Goal: Task Accomplishment & Management: Manage account settings

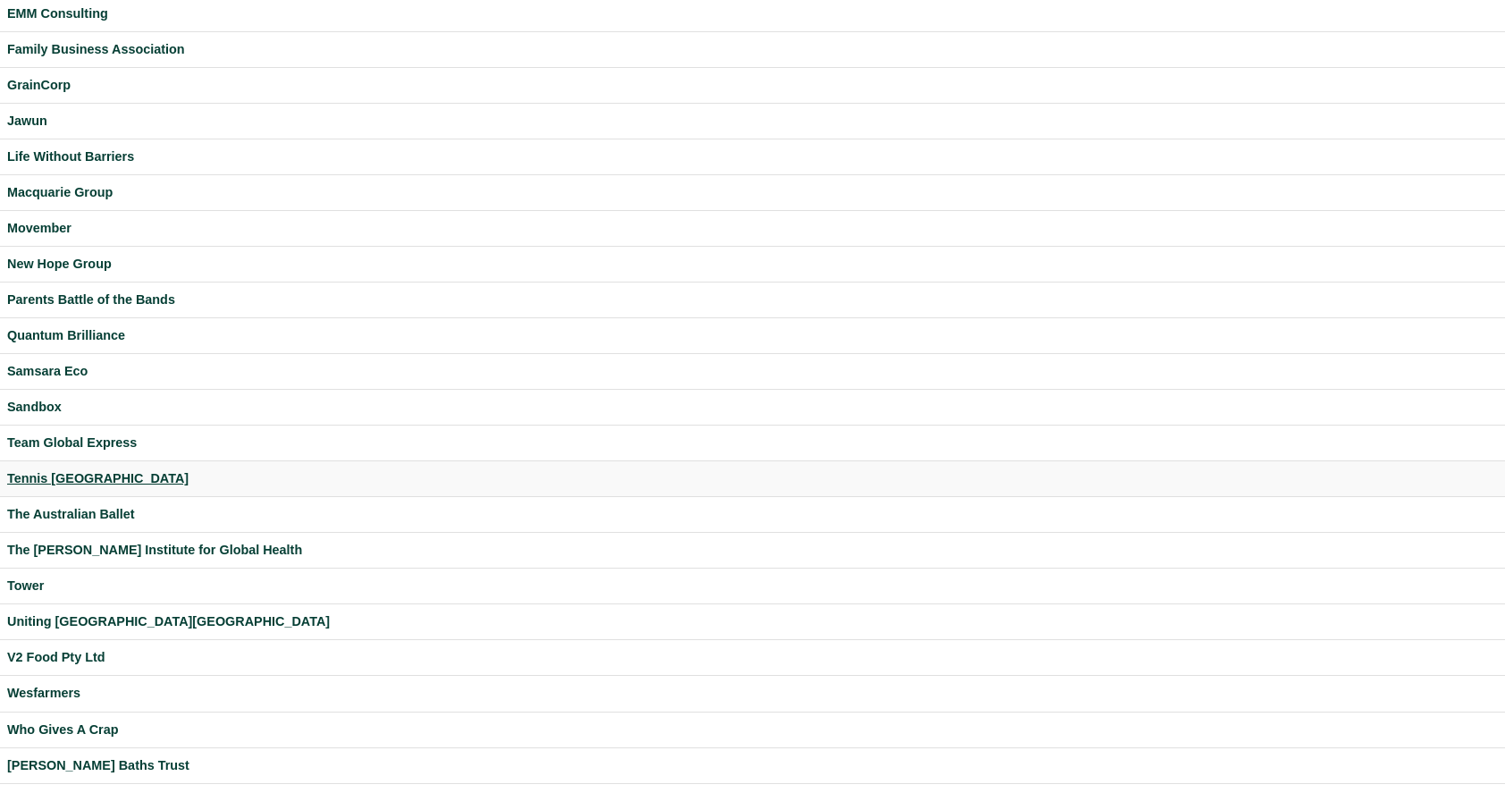
scroll to position [418, 0]
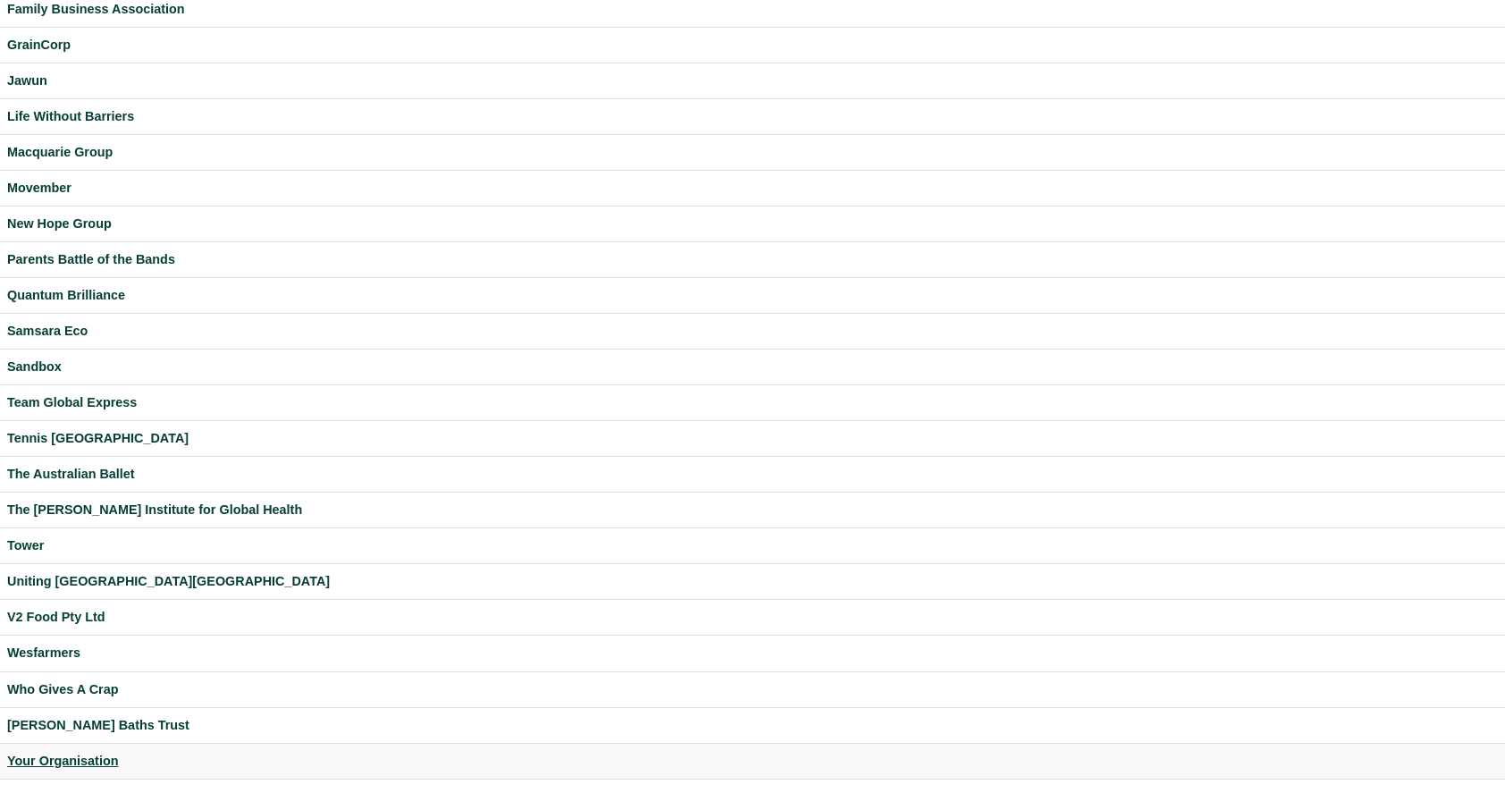
click at [66, 755] on div "Your Organisation" at bounding box center [752, 761] width 1491 height 21
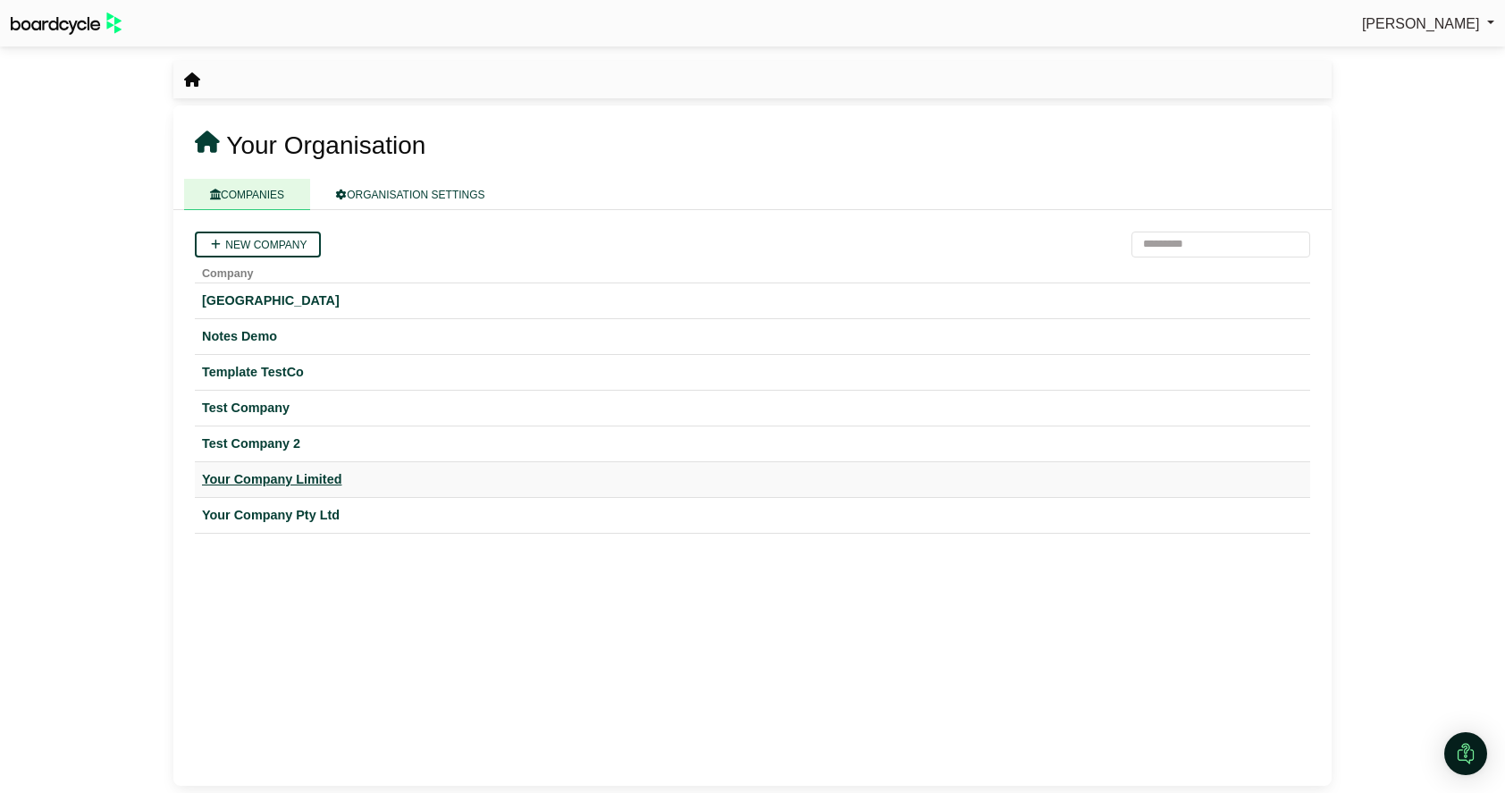
click at [260, 480] on div "Your Company Limited" at bounding box center [752, 479] width 1101 height 21
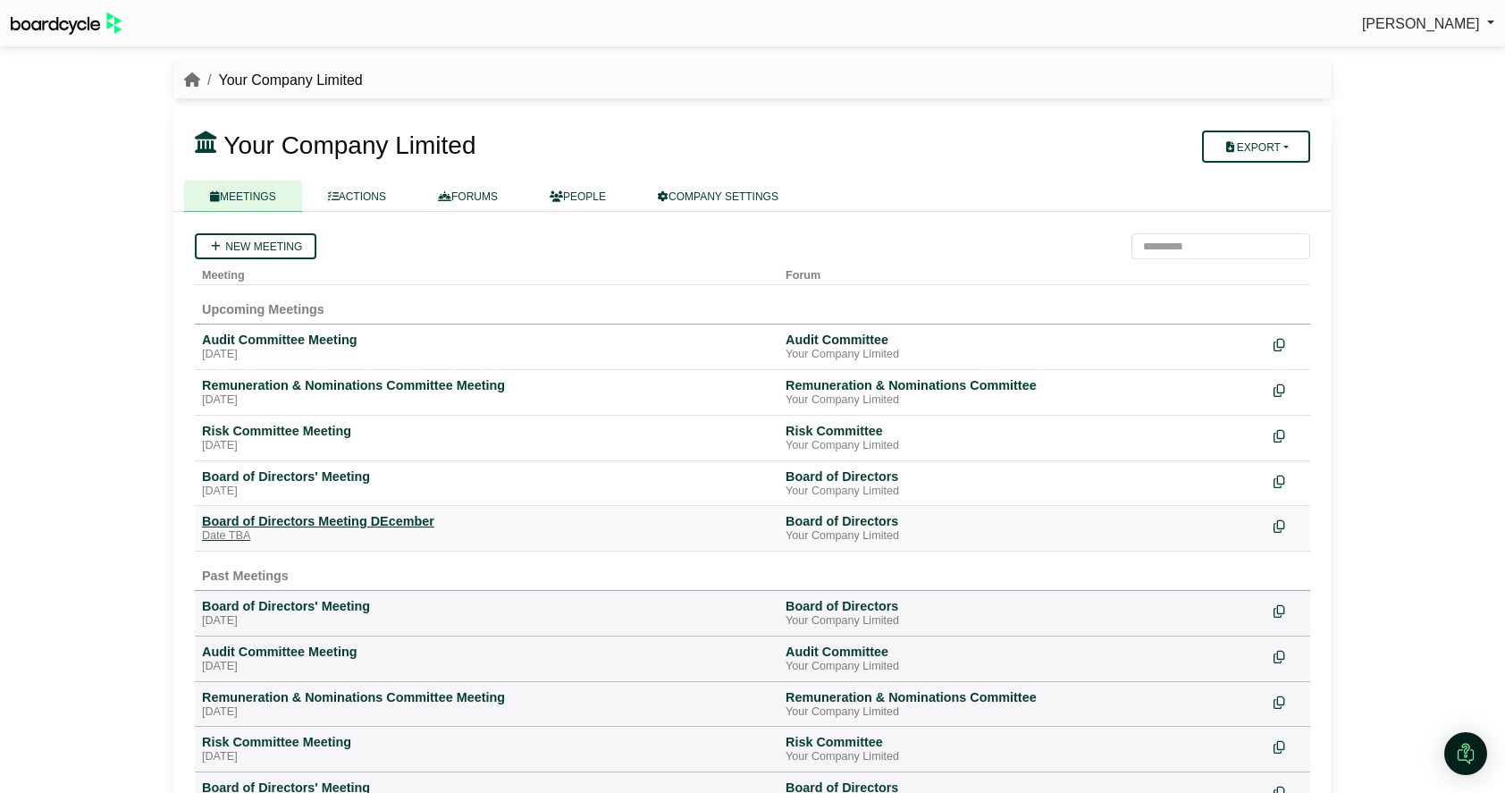
click at [289, 525] on div "Board of Directors Meeting DEcember" at bounding box center [486, 521] width 569 height 16
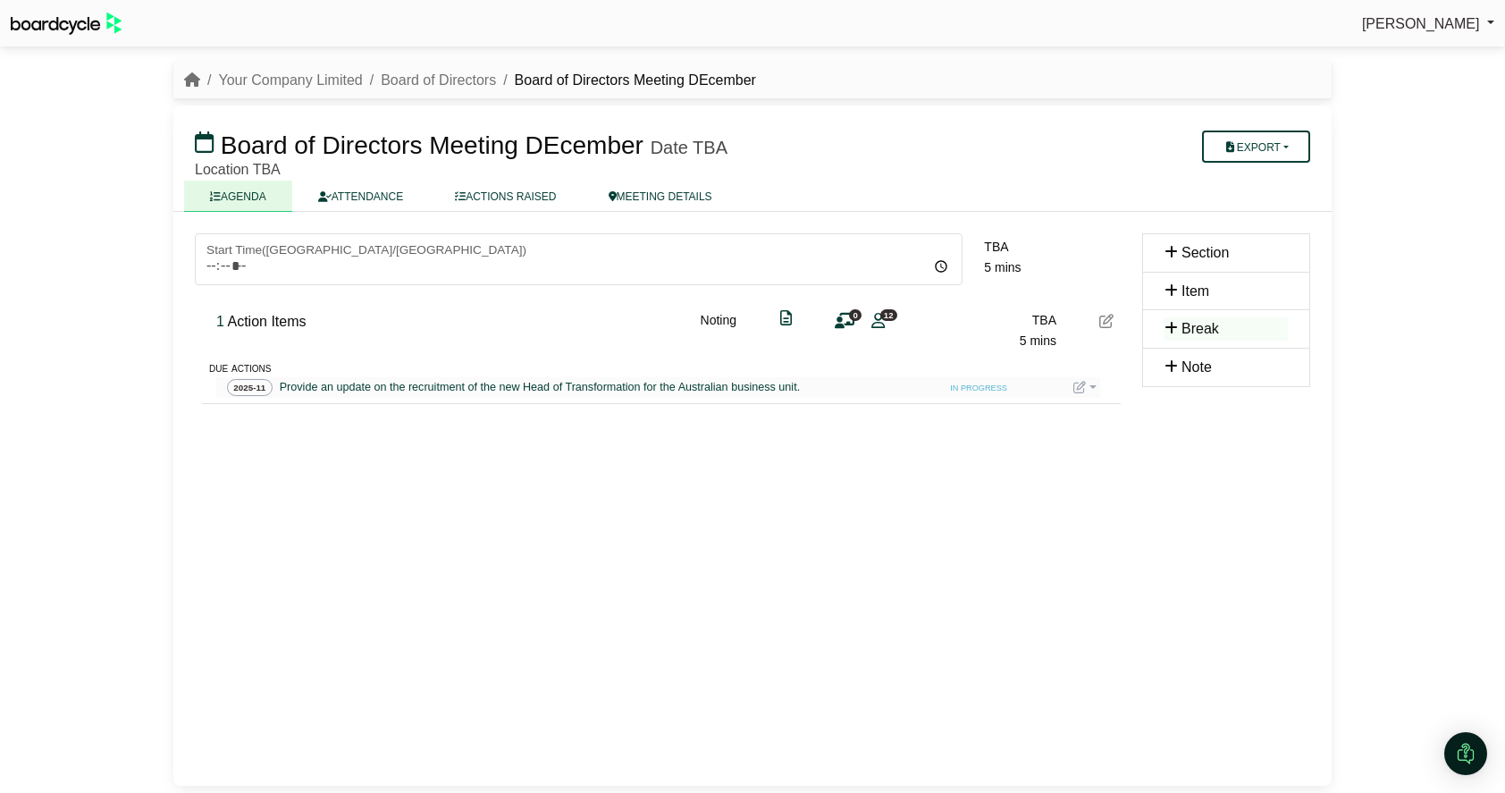
click at [277, 322] on span "Action Items" at bounding box center [266, 321] width 79 height 15
click at [1111, 327] on icon at bounding box center [1107, 321] width 14 height 14
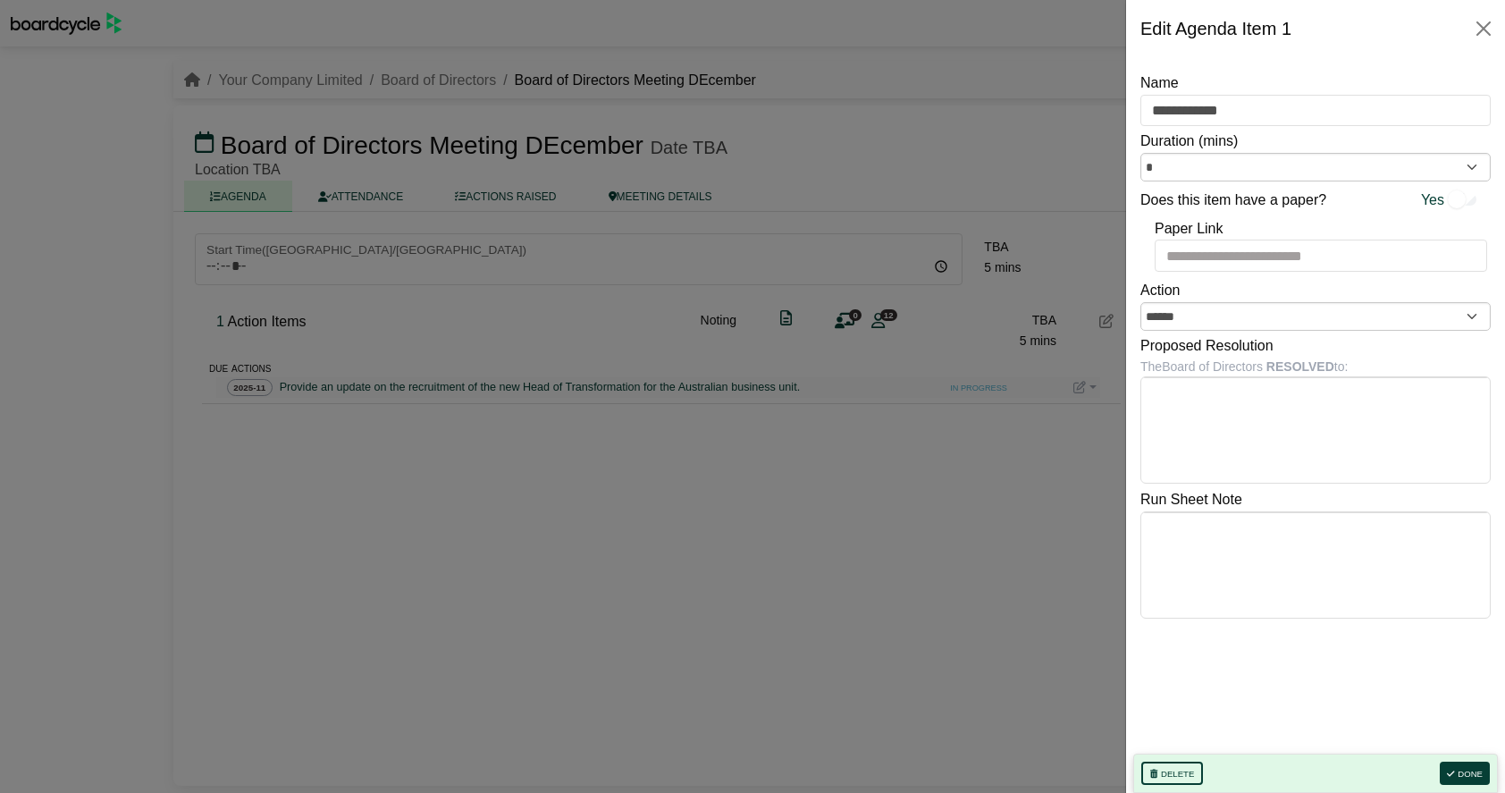
click at [1080, 148] on div at bounding box center [752, 396] width 1505 height 793
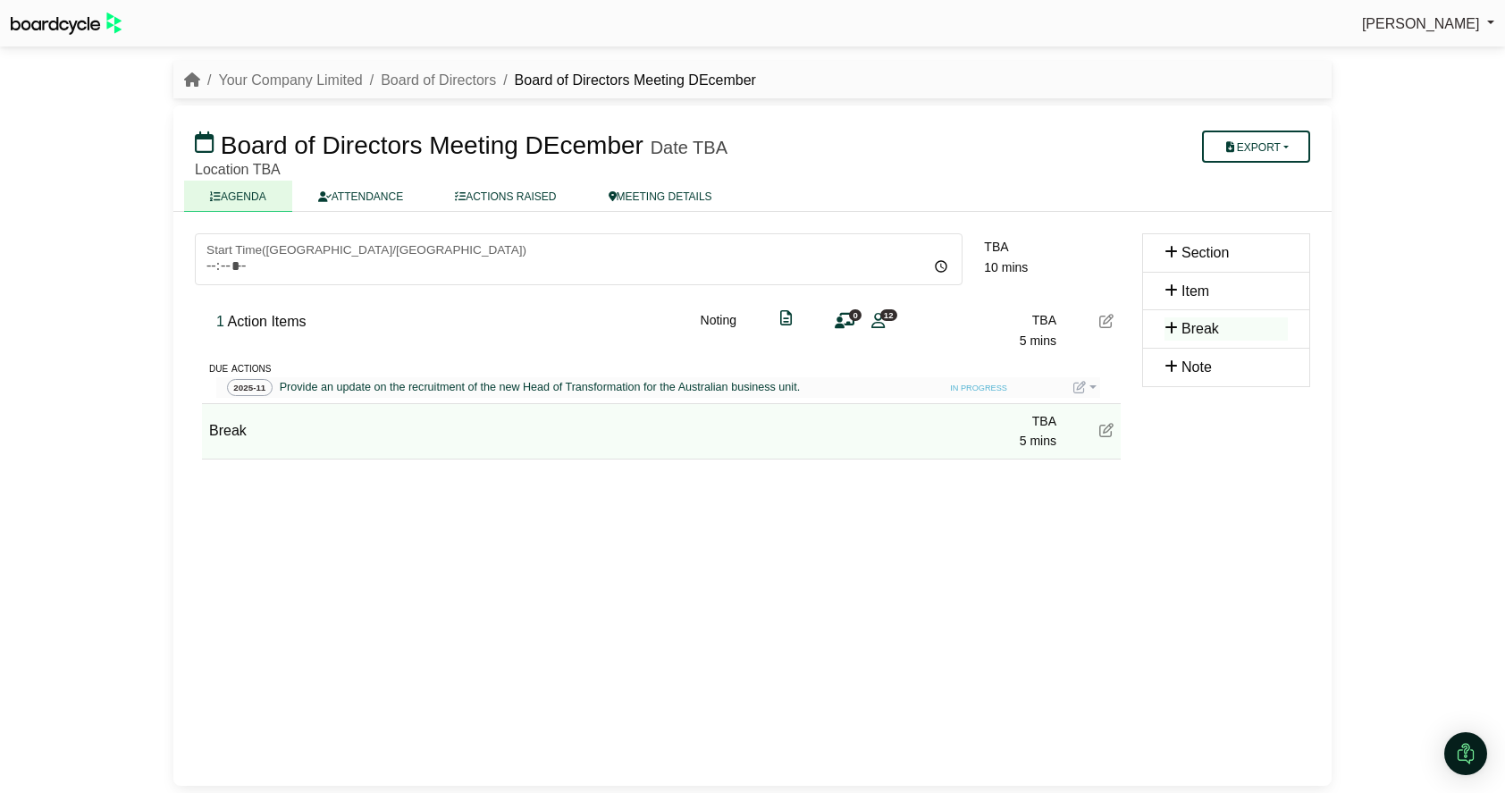
click at [227, 428] on span "Break" at bounding box center [228, 430] width 38 height 15
click at [390, 480] on div "Start Time ( Australia/Sydney ) 09:00 10:00 11:00 12:00 13:00 14:00 TBA 10 mins…" at bounding box center [658, 370] width 926 height 274
click at [1102, 434] on icon at bounding box center [1107, 430] width 14 height 14
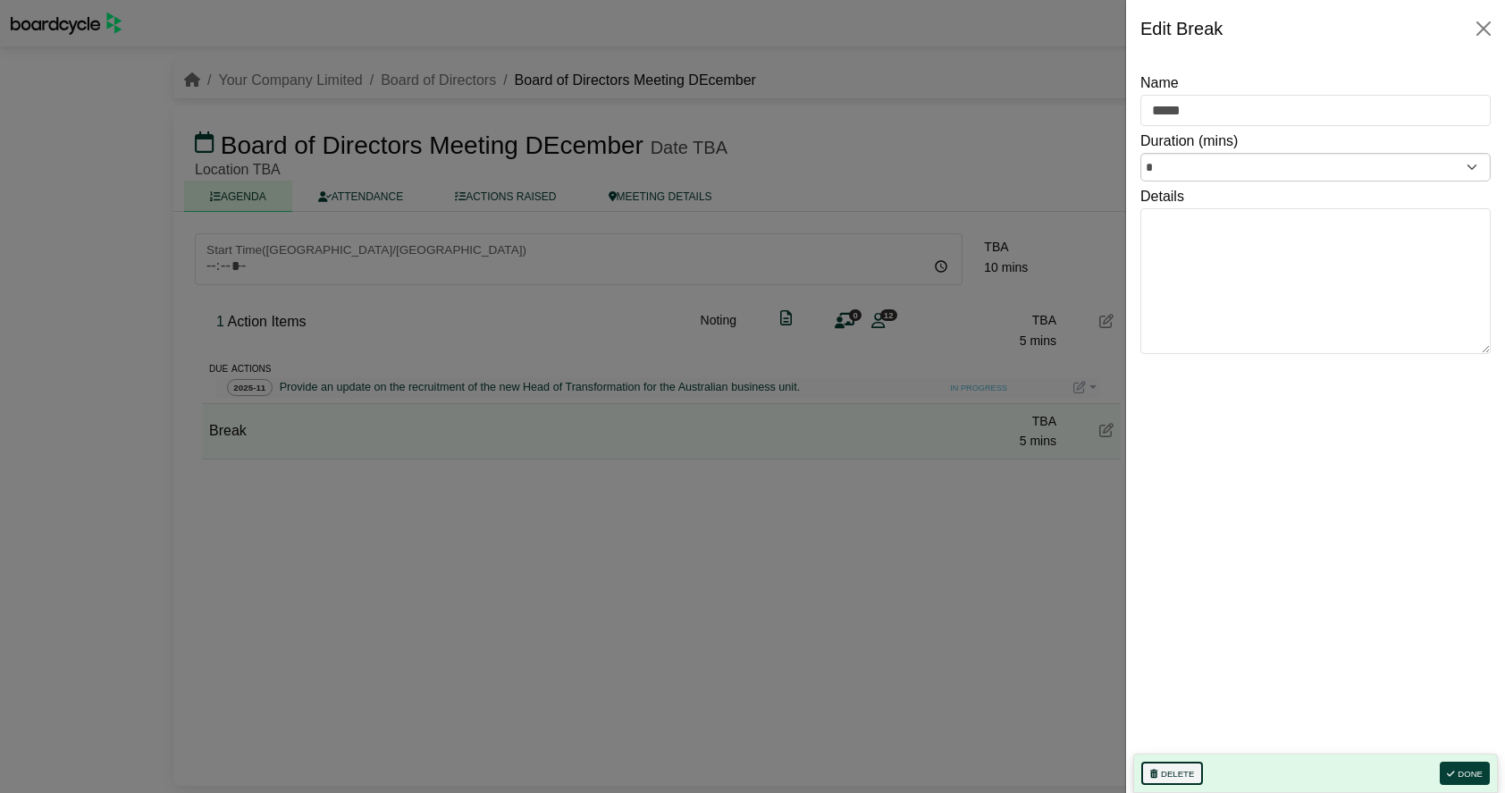
click at [1169, 780] on button "Delete" at bounding box center [1173, 773] width 62 height 23
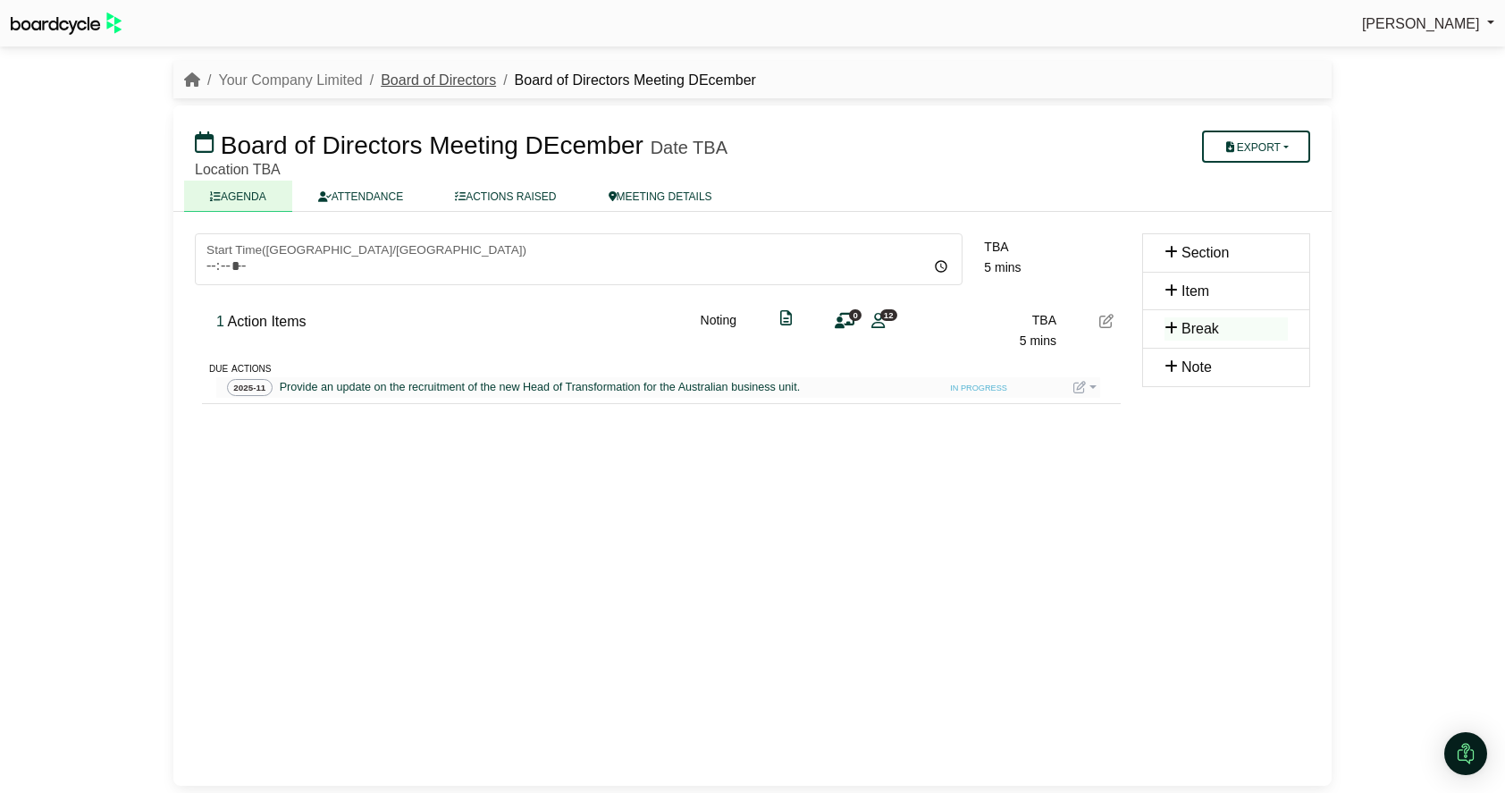
click at [428, 81] on link "Board of Directors" at bounding box center [438, 79] width 115 height 15
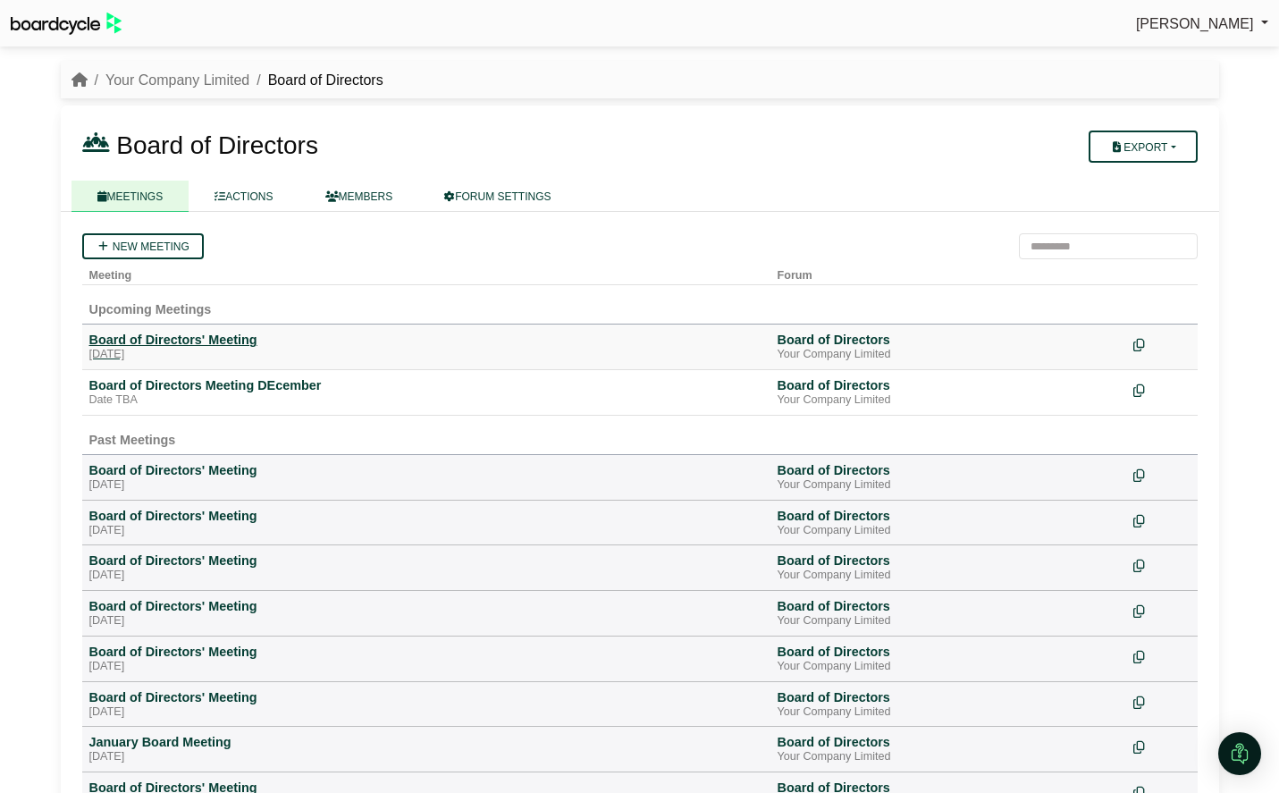
click at [142, 348] on div "Board of Directors' Meeting" at bounding box center [426, 340] width 674 height 16
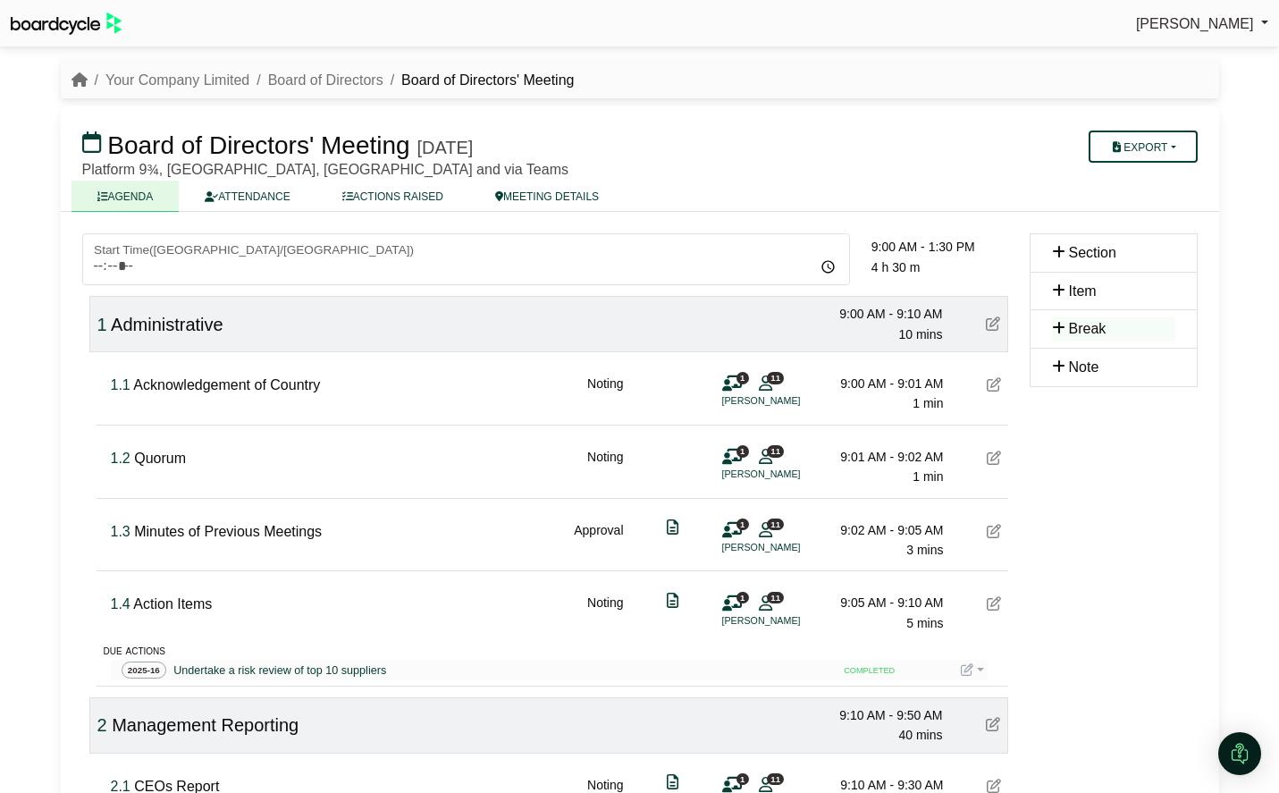
click at [292, 389] on span "Acknowledgement of Country" at bounding box center [226, 384] width 187 height 15
click at [211, 325] on span "Administrative" at bounding box center [167, 325] width 113 height 20
click at [195, 325] on span "Administrative" at bounding box center [167, 325] width 113 height 20
click at [299, 384] on span "Acknowledgement of Country" at bounding box center [226, 384] width 187 height 15
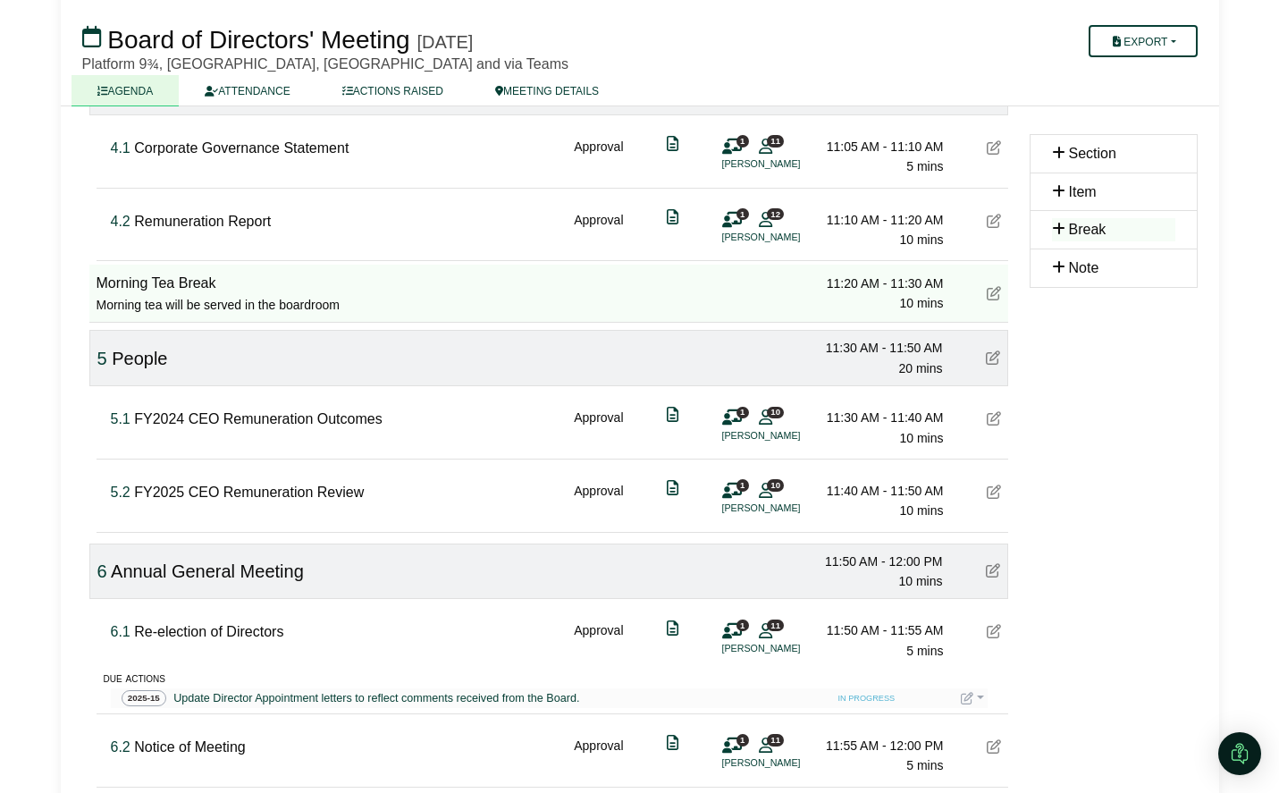
scroll to position [1876, 0]
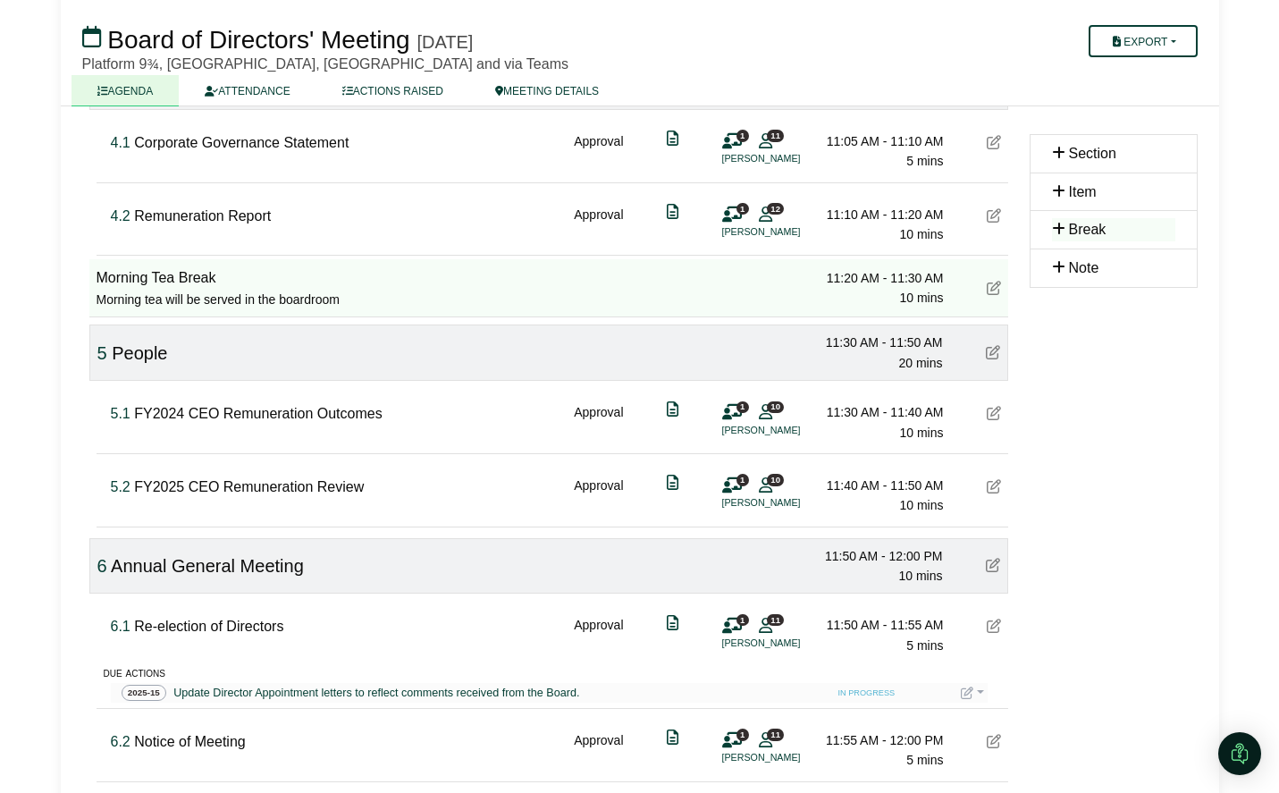
click at [183, 266] on div "Morning Tea Break Morning tea will be served in the boardroom 11:20 AM - 11:30 …" at bounding box center [548, 288] width 919 height 58
click at [182, 274] on span "Morning Tea Break" at bounding box center [157, 277] width 120 height 15
click at [207, 274] on span "Morning Tea Break" at bounding box center [157, 277] width 120 height 15
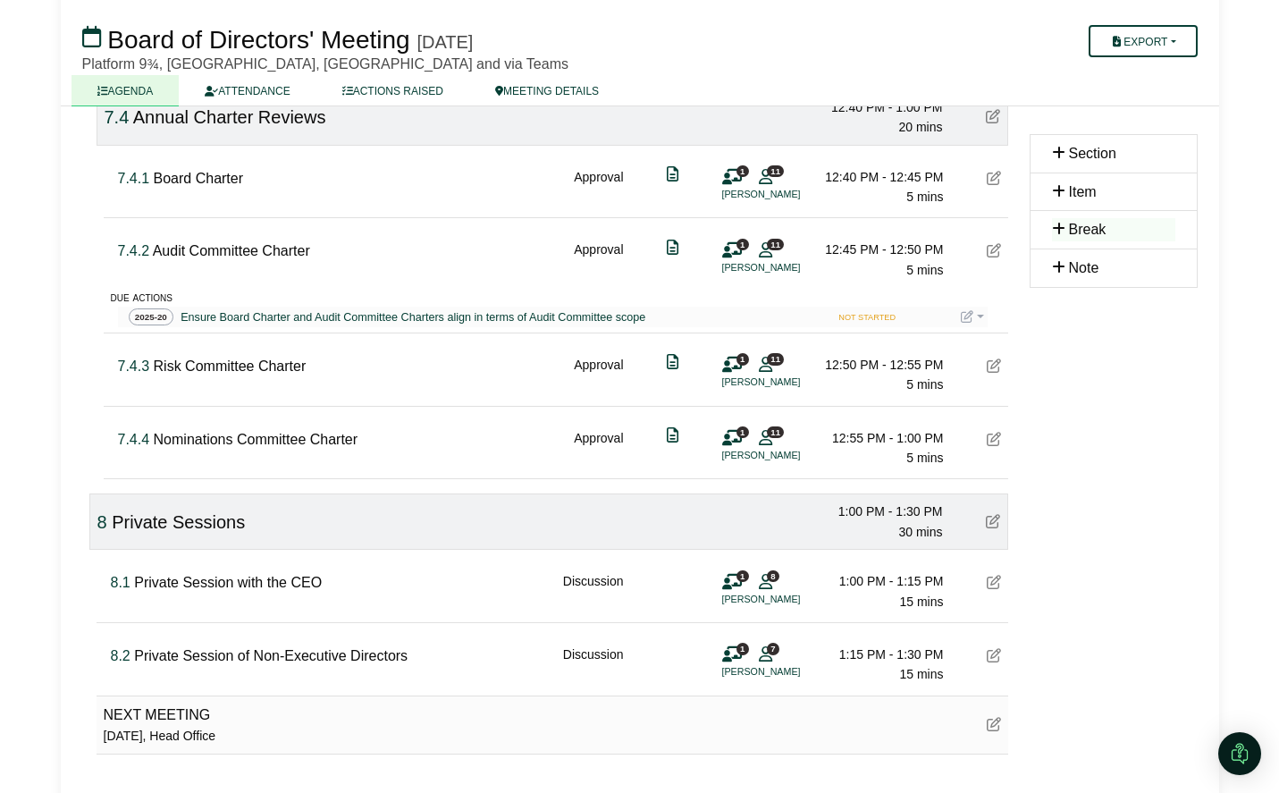
scroll to position [3026, 0]
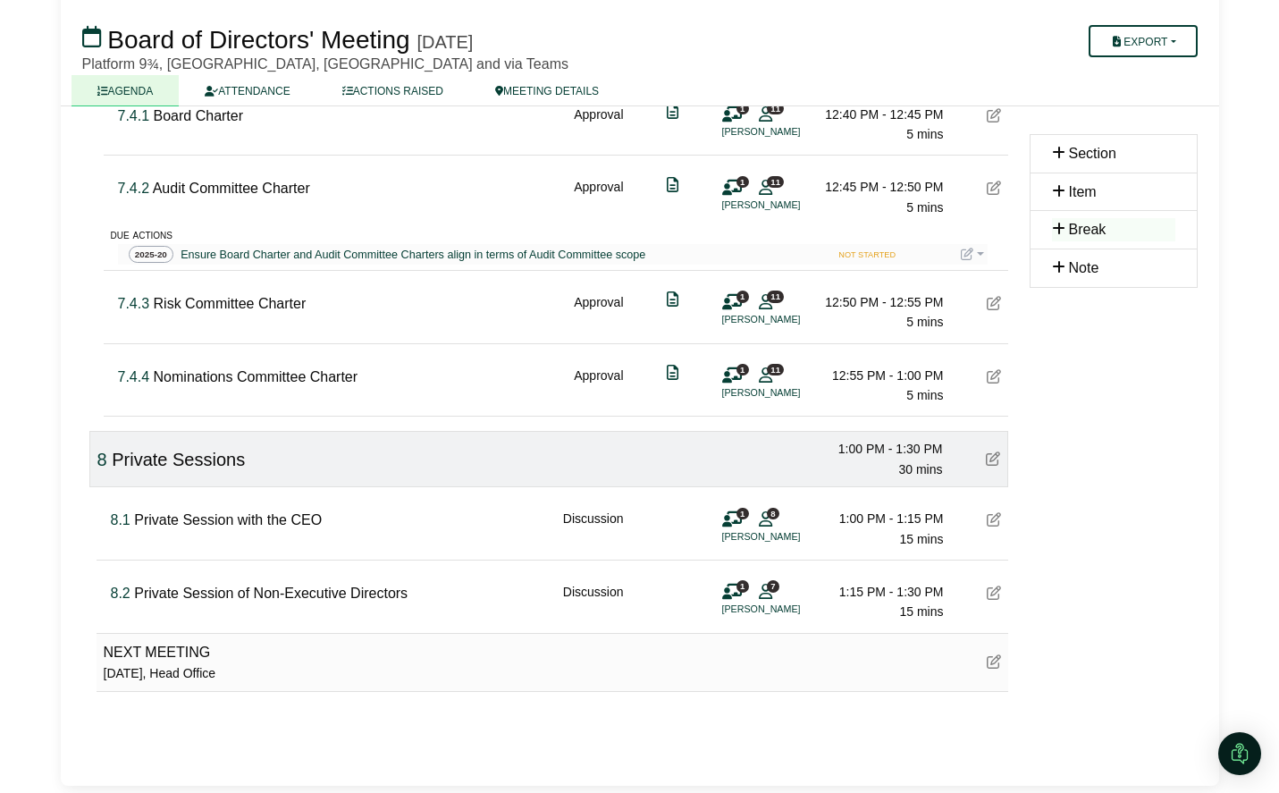
click at [214, 654] on div "NEXT MEETING 28 October 2025, Head Office" at bounding box center [160, 662] width 113 height 43
click at [202, 654] on span "NEXT MEETING" at bounding box center [157, 652] width 107 height 15
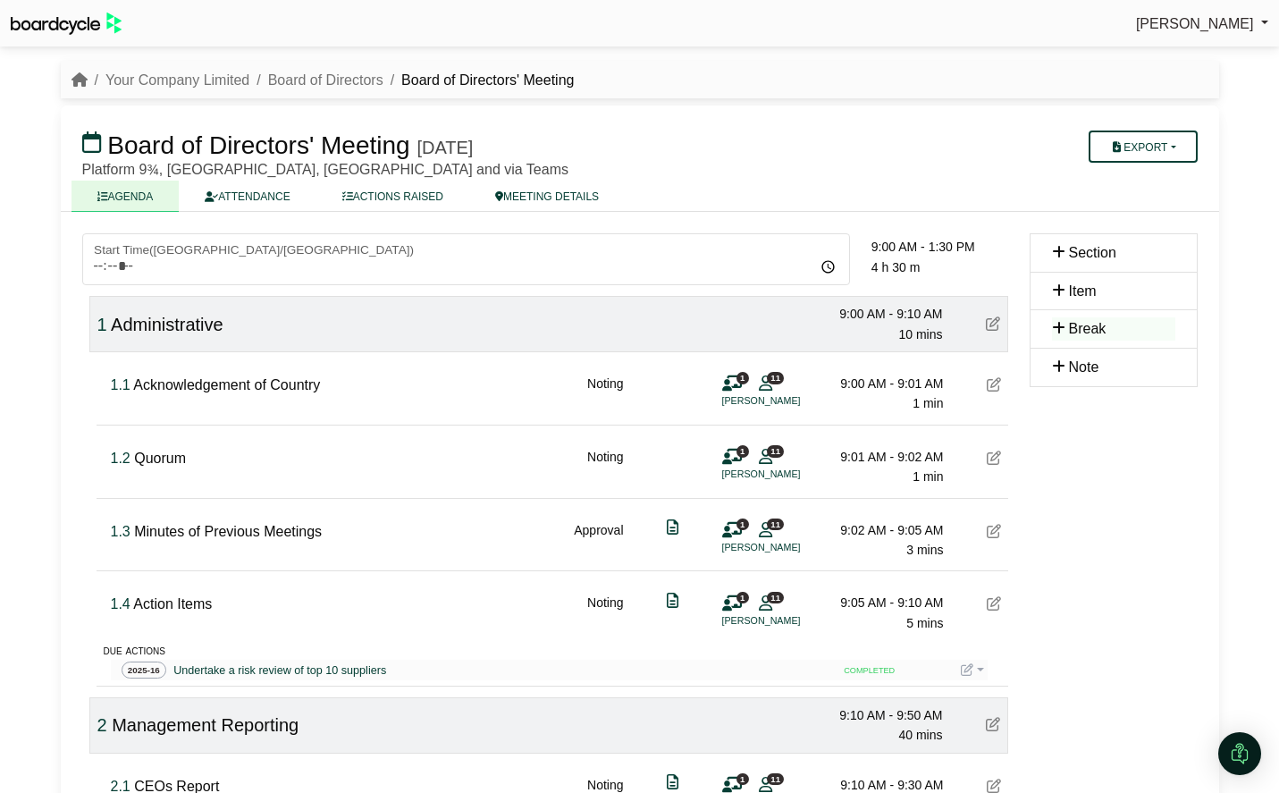
scroll to position [3026, 0]
